Goal: Obtain resource: Download file/media

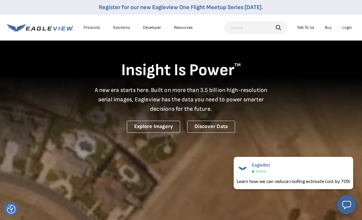
click at [348, 26] on div "Login" at bounding box center [347, 27] width 10 height 5
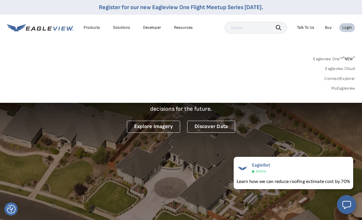
click at [346, 88] on link "MyEagleview" at bounding box center [343, 88] width 24 height 5
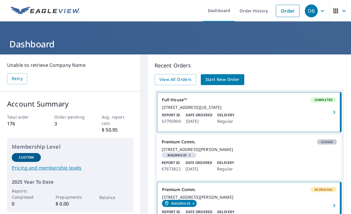
click at [298, 118] on div "Report ID 67705900 Date Ordered Oct 02, 2025 Delivery Regular" at bounding box center [249, 118] width 175 height 12
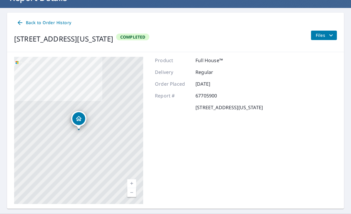
scroll to position [46, 0]
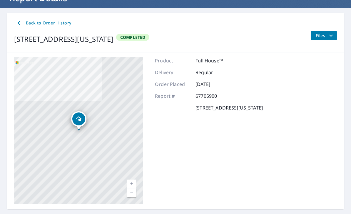
click at [327, 35] on span "Files" at bounding box center [325, 35] width 19 height 7
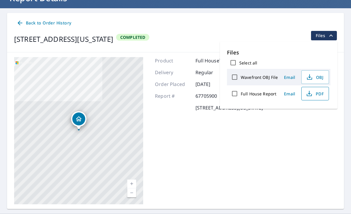
click at [316, 94] on span "PDF" at bounding box center [314, 93] width 19 height 7
click at [290, 94] on span "Email" at bounding box center [290, 94] width 14 height 6
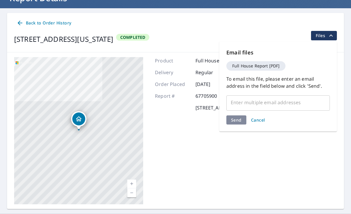
click at [292, 102] on input "text" at bounding box center [273, 102] width 89 height 11
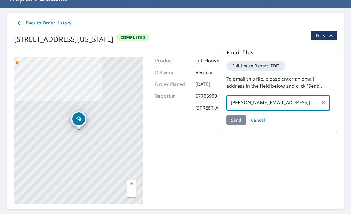
type input "eric@sbroofing.com"
click at [237, 119] on div "Send Cancel" at bounding box center [279, 119] width 104 height 9
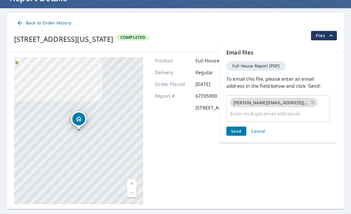
click at [233, 127] on button "Send" at bounding box center [237, 131] width 20 height 9
